Goal: Task Accomplishment & Management: Manage account settings

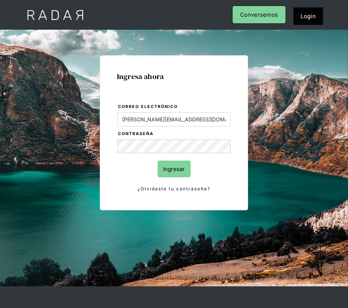
click at [175, 162] on input "Ingresar" at bounding box center [174, 169] width 33 height 17
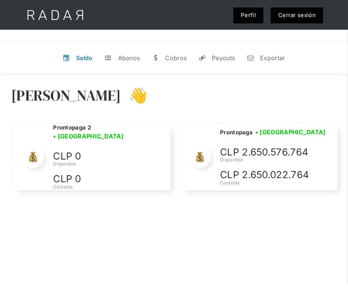
click at [303, 14] on link "Cerrar sesión" at bounding box center [297, 15] width 52 height 16
